Goal: Transaction & Acquisition: Purchase product/service

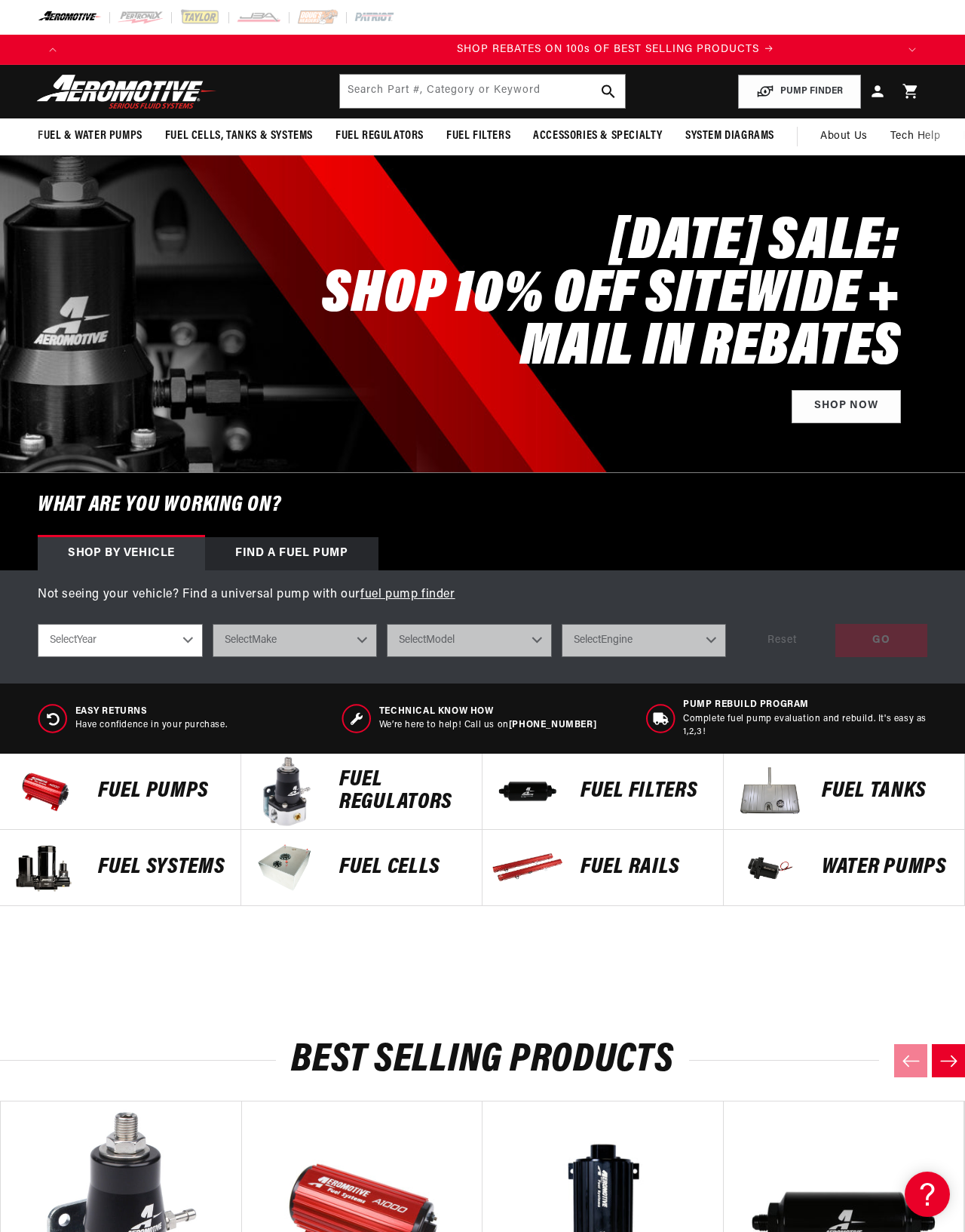
scroll to position [0, 789]
click at [165, 657] on select "Select Year [DATE] 2022 2021 2020 2019 2018 2017 2016 2015 2014 2013 2012 2011 …" at bounding box center [120, 640] width 165 height 33
select select "1968"
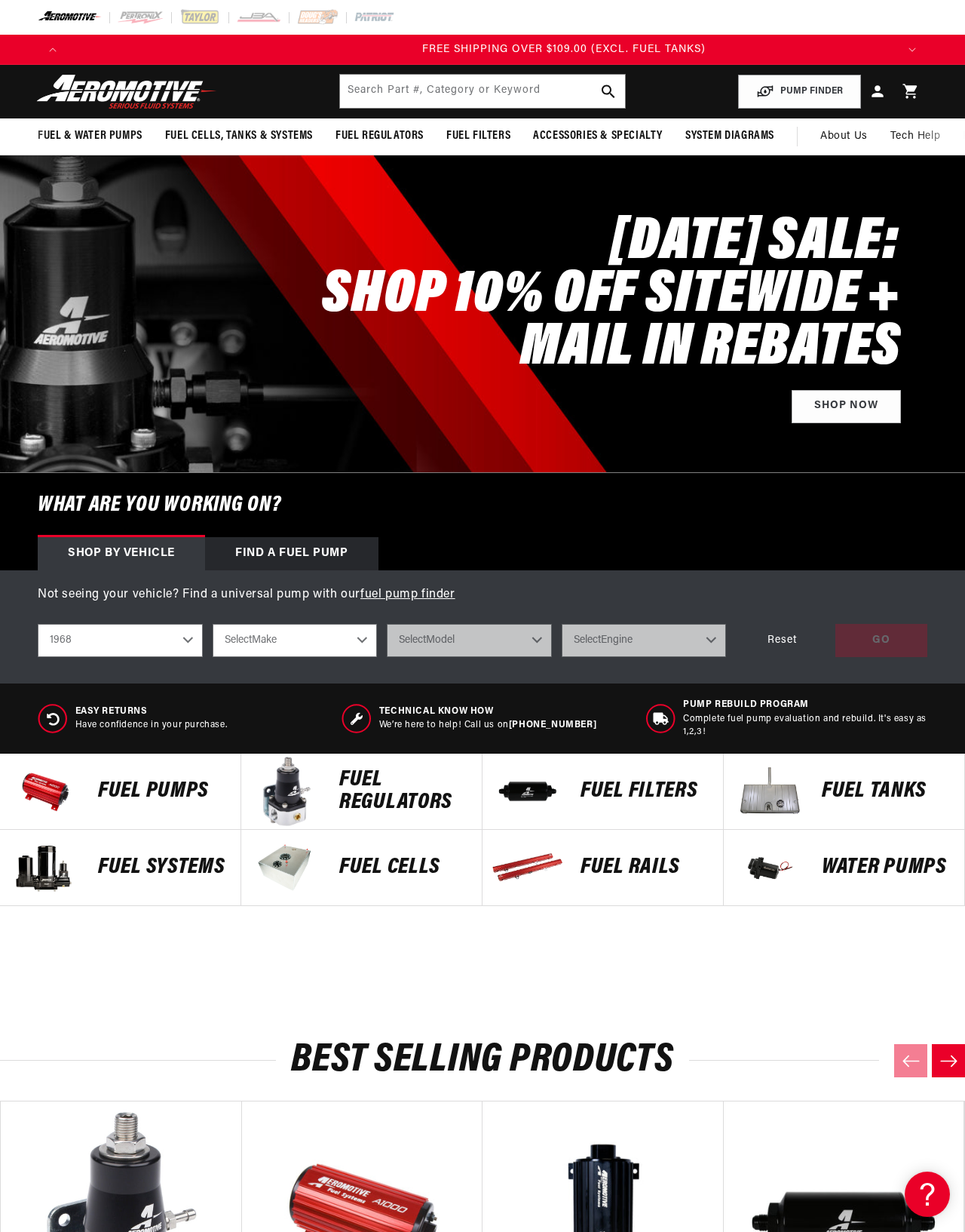
click at [334, 657] on select "Select Make Buick Chevrolet Dodge Ford GMC Oldsmobile [GEOGRAPHIC_DATA]" at bounding box center [294, 640] width 165 height 33
select select "Chevrolet"
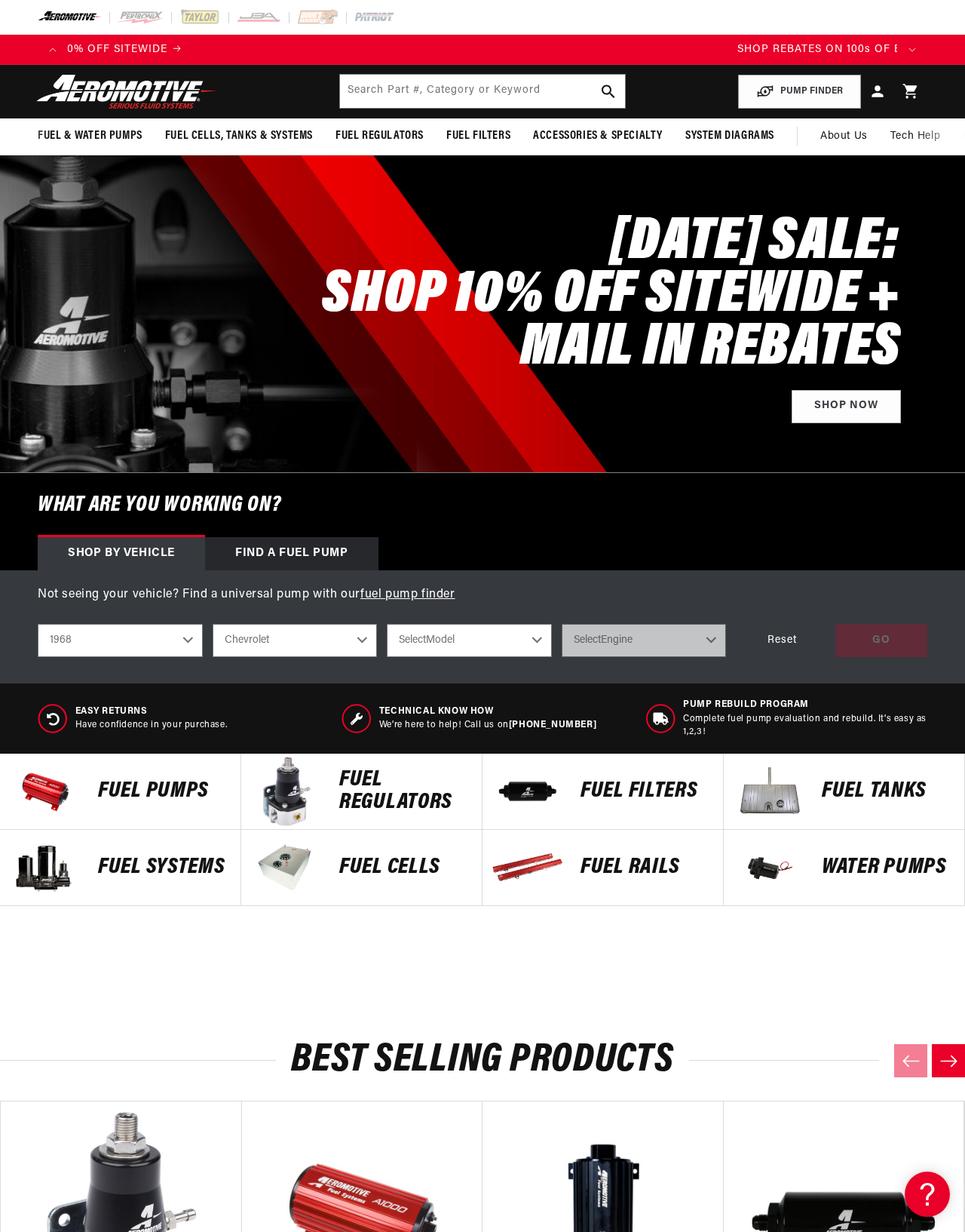
scroll to position [0, 0]
click at [499, 657] on select "Select Model C10 Pickup C20 Pickup [GEOGRAPHIC_DATA] [GEOGRAPHIC_DATA] Chevy II…" at bounding box center [469, 640] width 165 height 33
select select "Camaro"
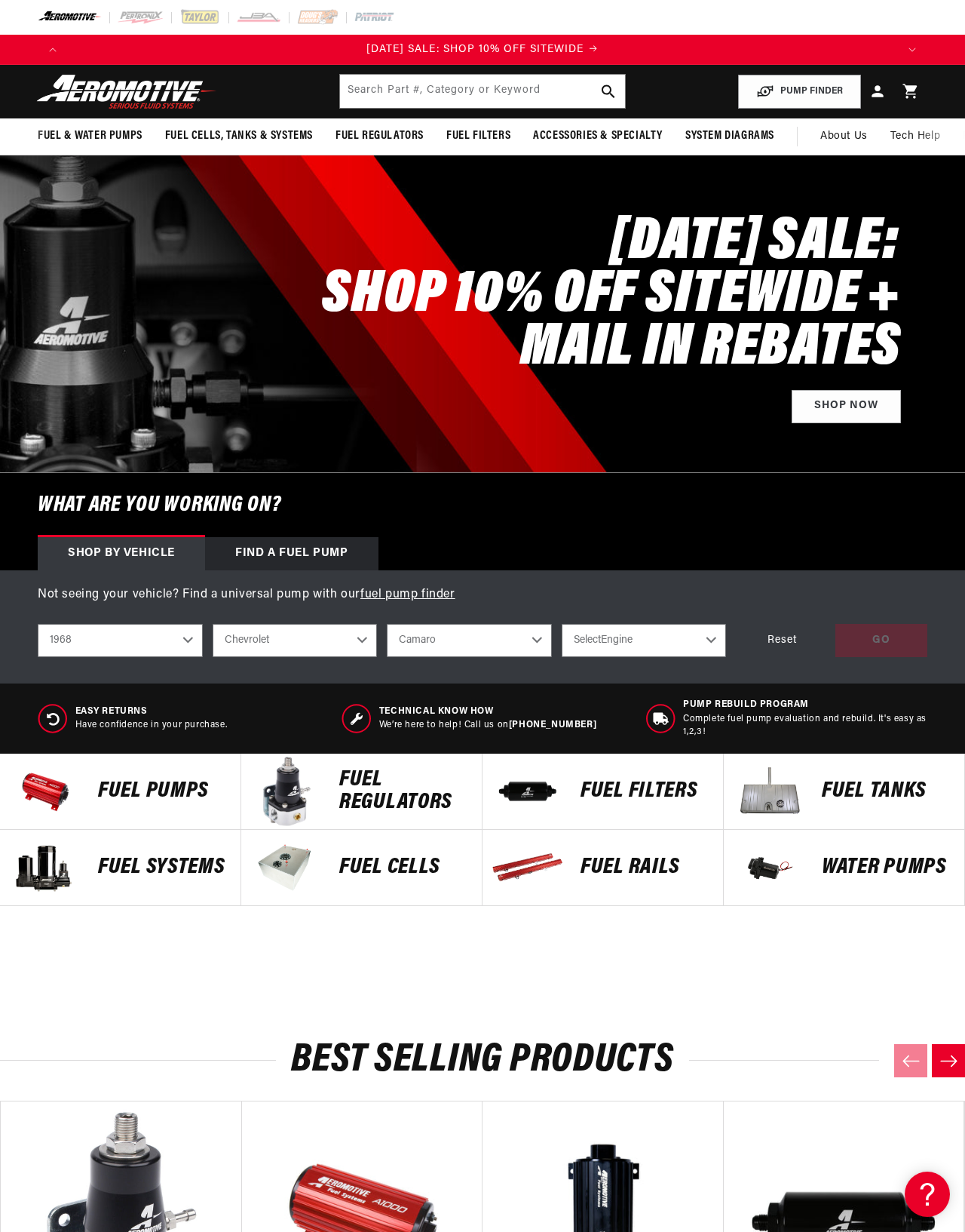
click at [645, 657] on select "Select Engine 3.8L 4.1L 4.9L 5.3L 5.4L 5.7L 6.5L" at bounding box center [644, 640] width 165 height 33
select select "5.7L"
click at [856, 657] on div "GO" at bounding box center [881, 641] width 92 height 34
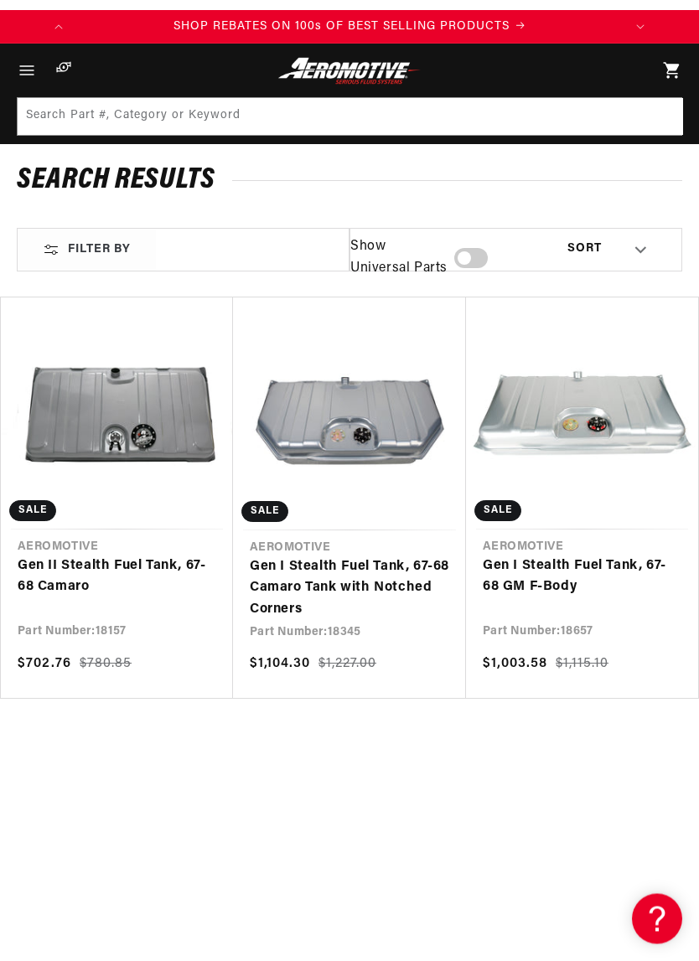
scroll to position [0, 1017]
click at [134, 556] on link "Gen II Stealth Fuel Tank, 67-68 Camaro" at bounding box center [117, 577] width 198 height 43
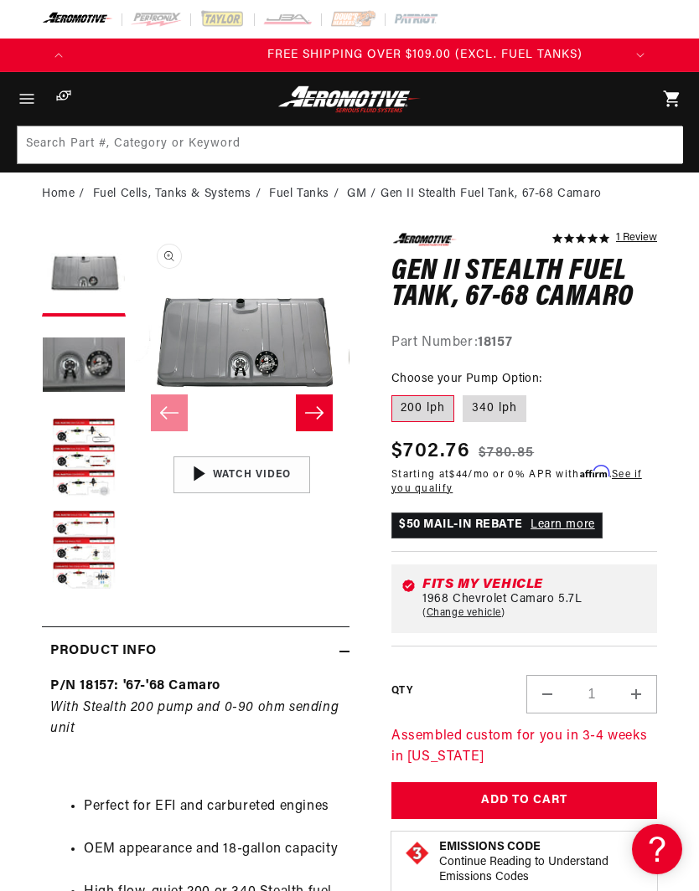
scroll to position [0, 1095]
click at [86, 450] on button "Load image 3 in gallery view" at bounding box center [84, 459] width 84 height 84
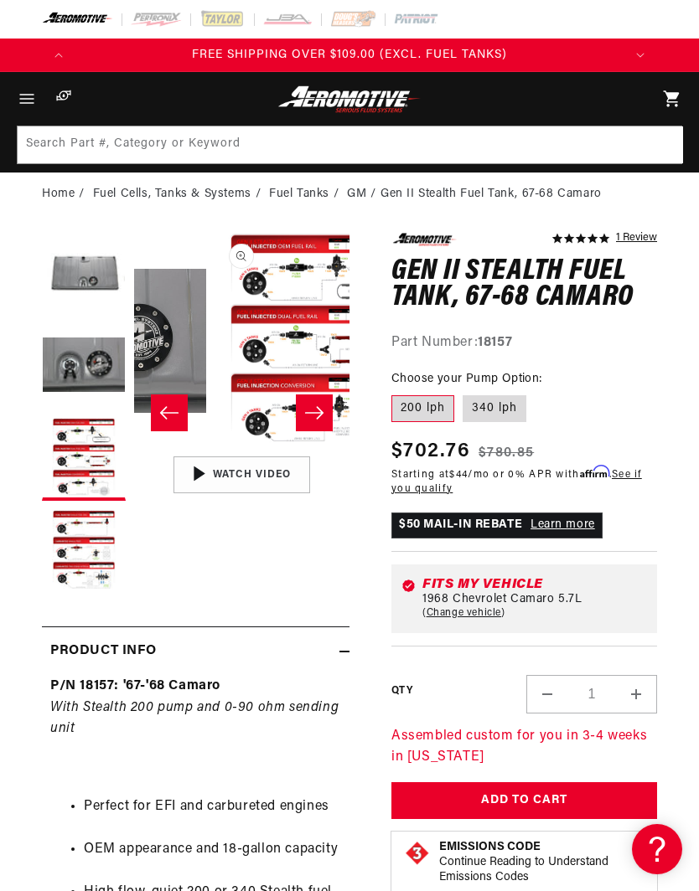
scroll to position [0, 430]
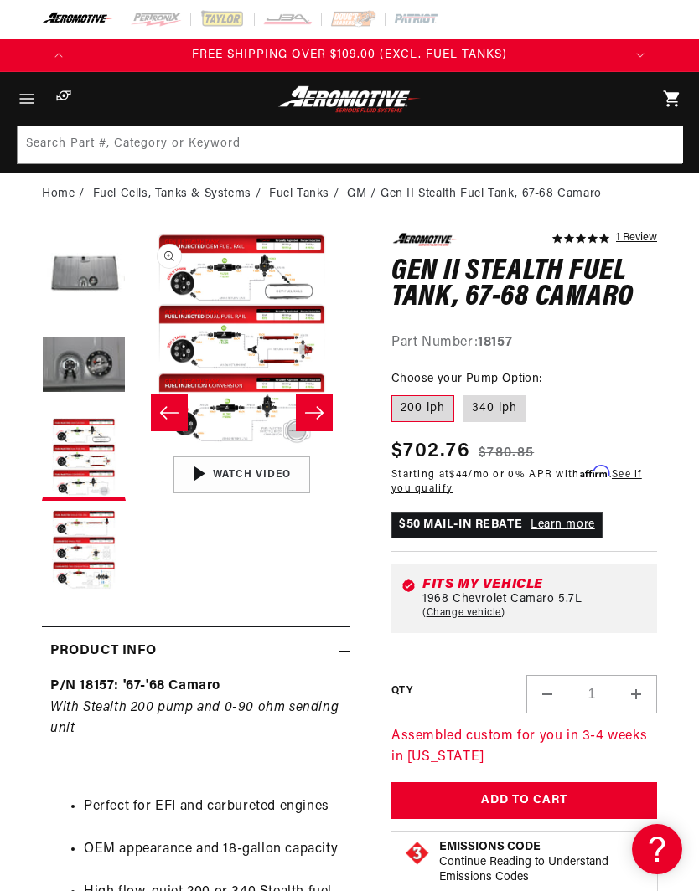
click at [134, 448] on button "Open media 3 in modal" at bounding box center [134, 448] width 0 height 0
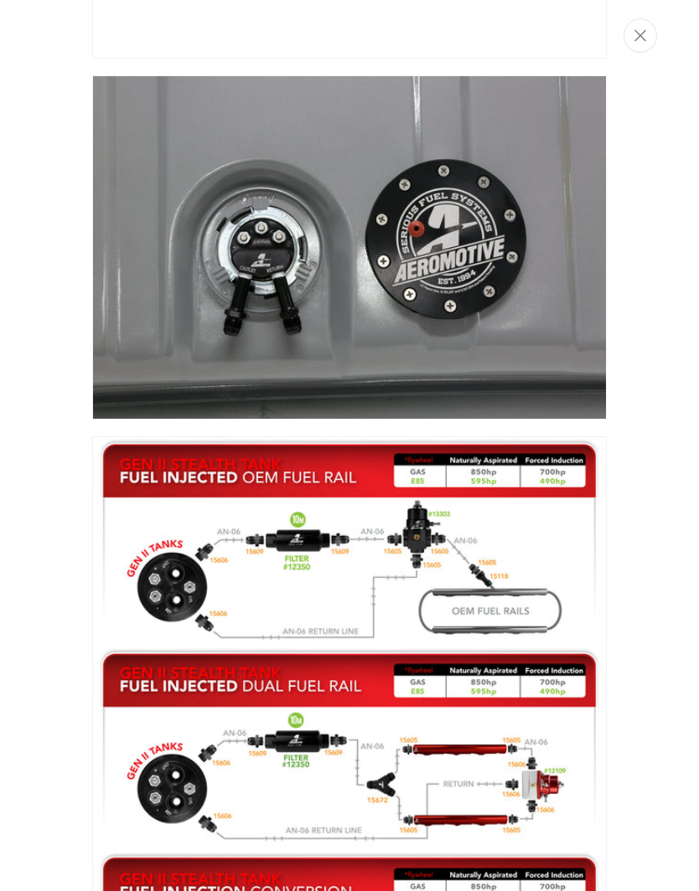
scroll to position [297, 0]
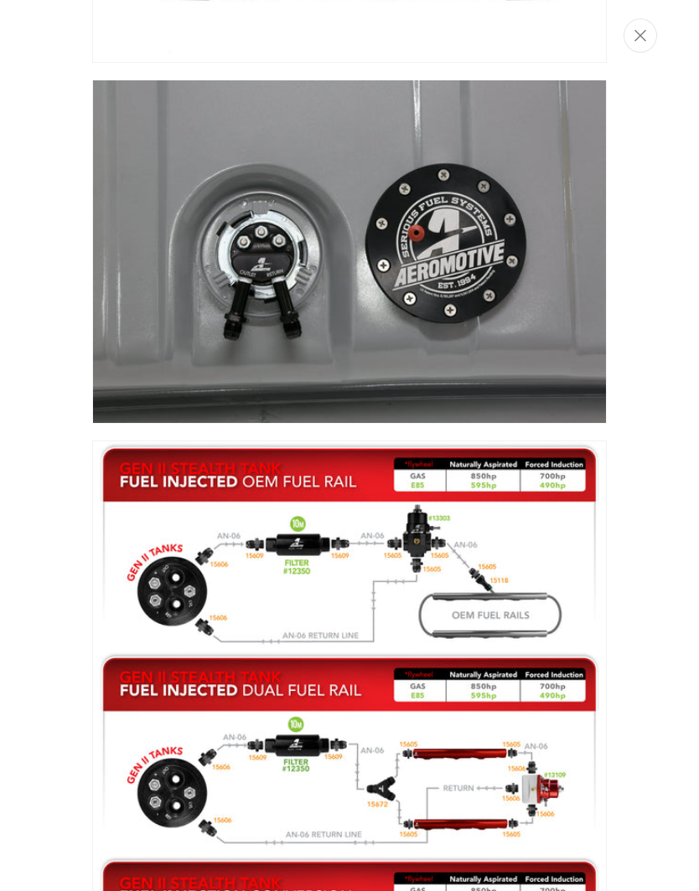
click at [538, 523] on img "Media gallery" at bounding box center [349, 762] width 514 height 643
click at [512, 519] on img "Media gallery" at bounding box center [349, 762] width 514 height 643
